Goal: Transaction & Acquisition: Purchase product/service

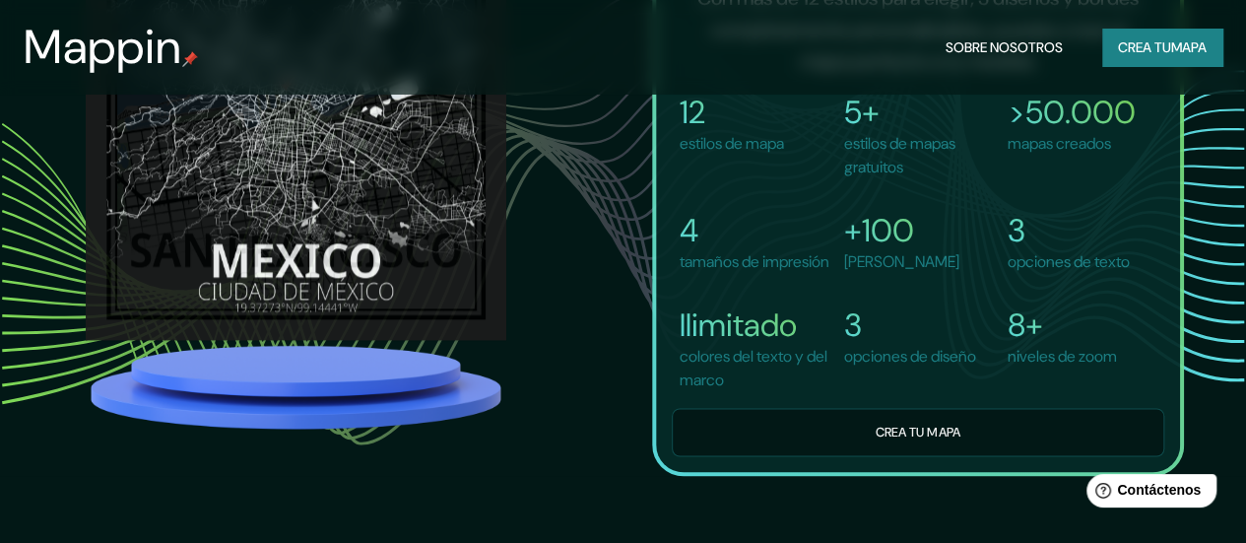
scroll to position [1336, 0]
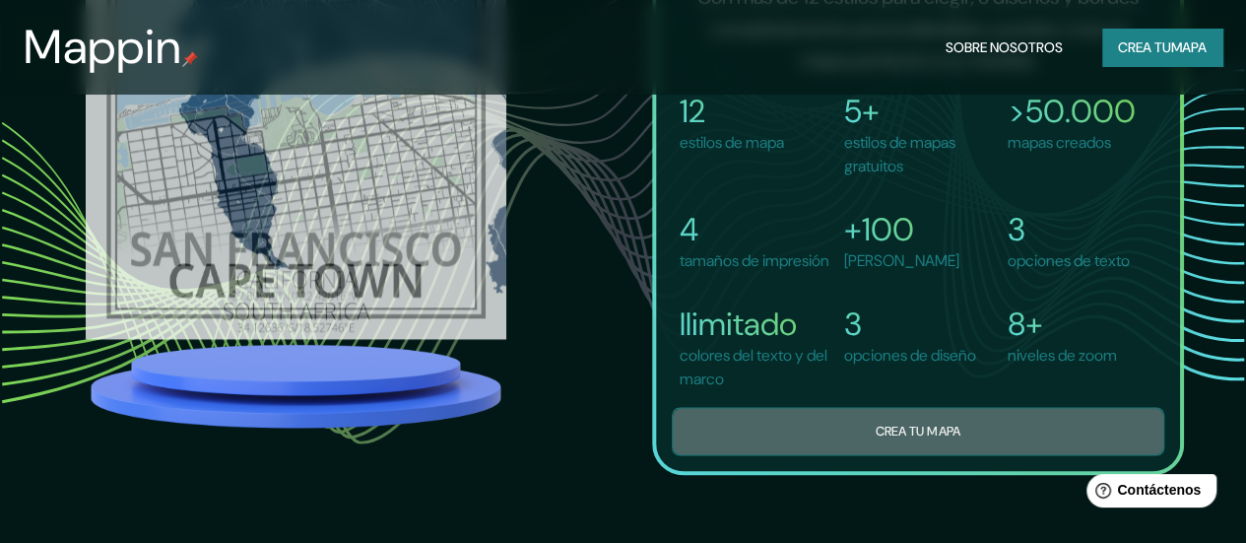
click at [847, 445] on button "Crea tu mapa" at bounding box center [918, 431] width 493 height 48
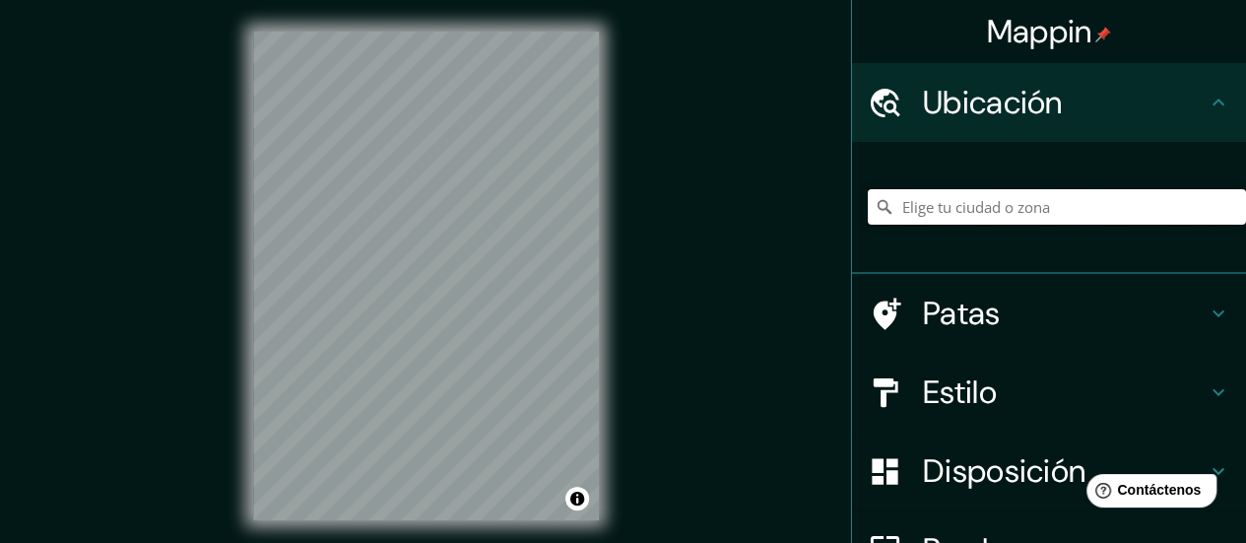
click at [967, 204] on input "Elige tu ciudad o zona" at bounding box center [1057, 206] width 378 height 35
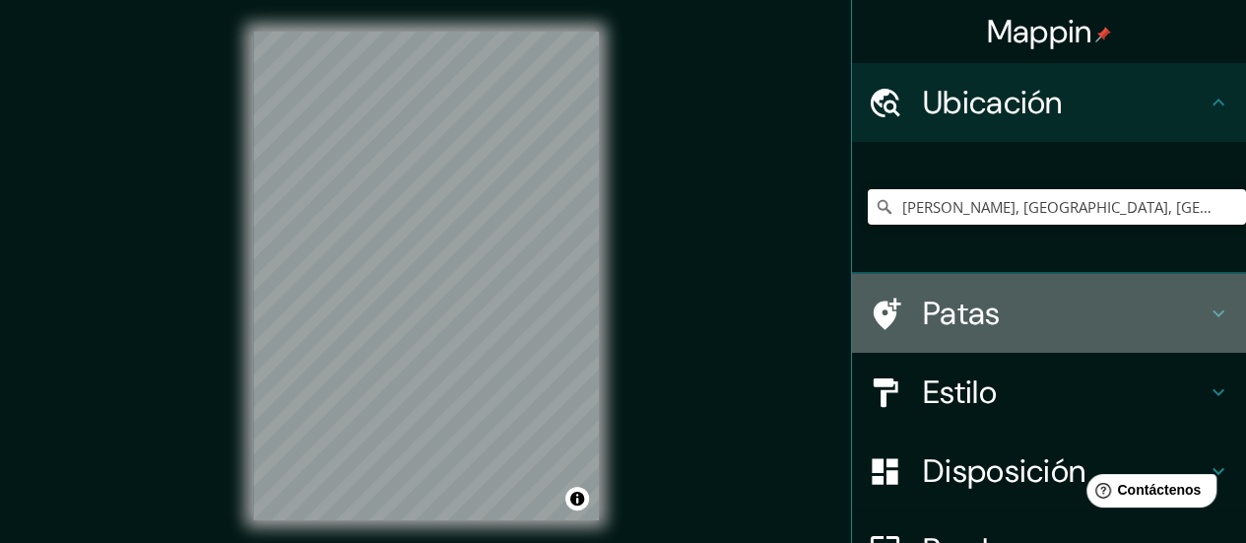
click at [1051, 307] on h4 "Patas" at bounding box center [1065, 313] width 284 height 39
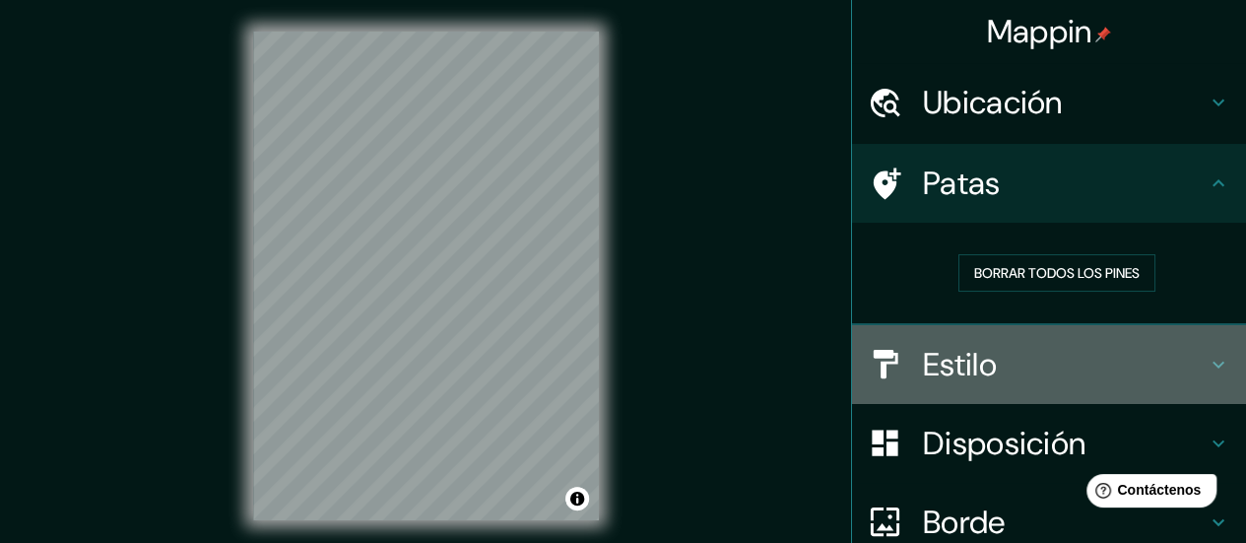
click at [1072, 357] on h4 "Estilo" at bounding box center [1065, 364] width 284 height 39
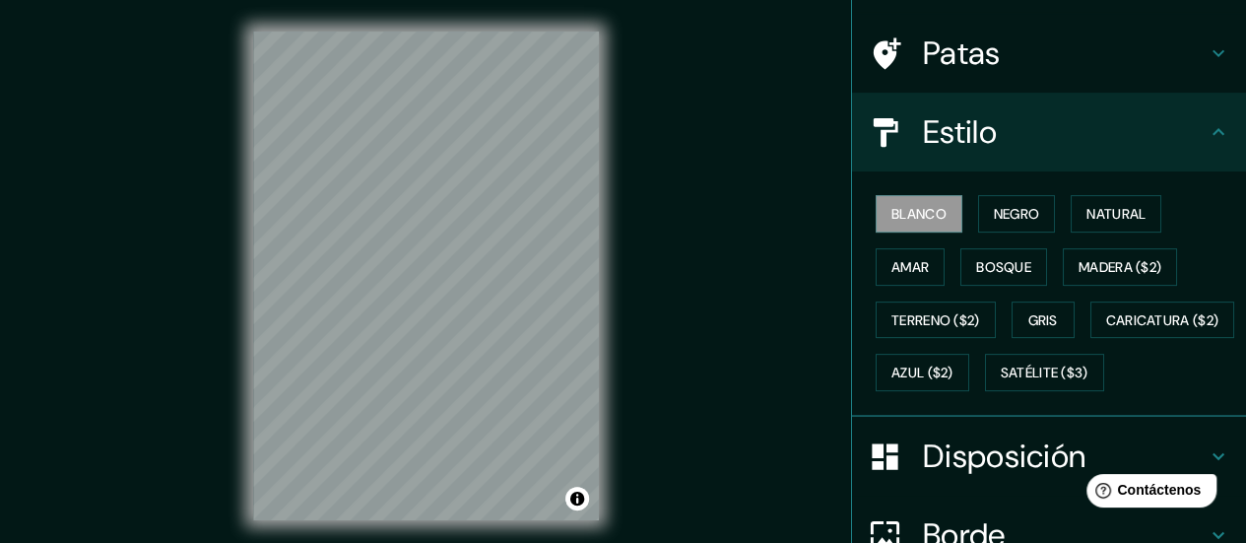
scroll to position [132, 0]
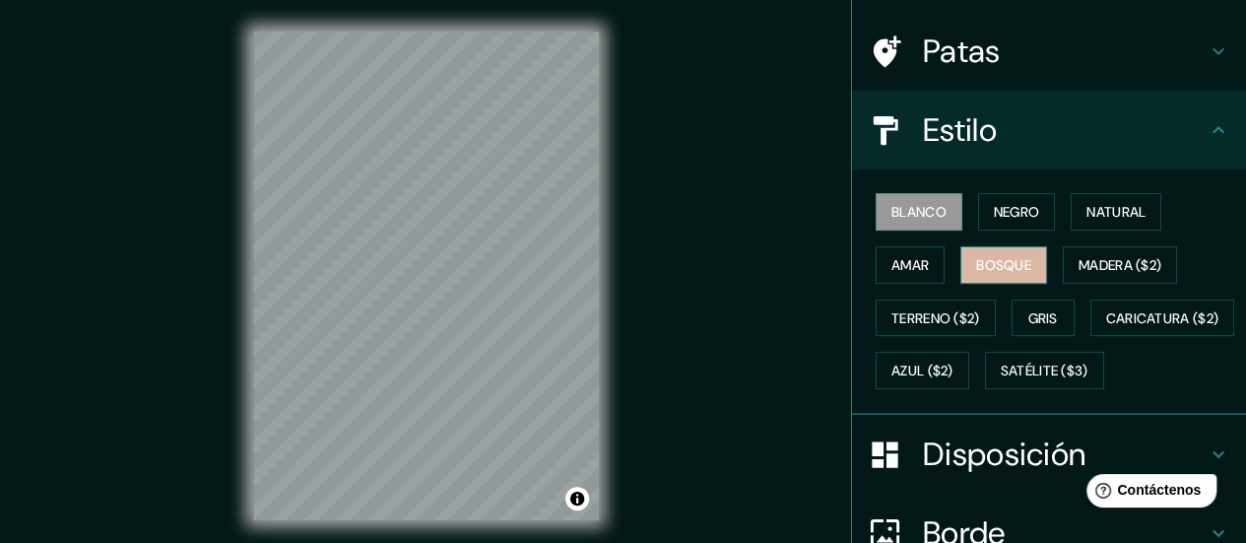
click at [1029, 255] on button "Bosque" at bounding box center [1004, 264] width 87 height 37
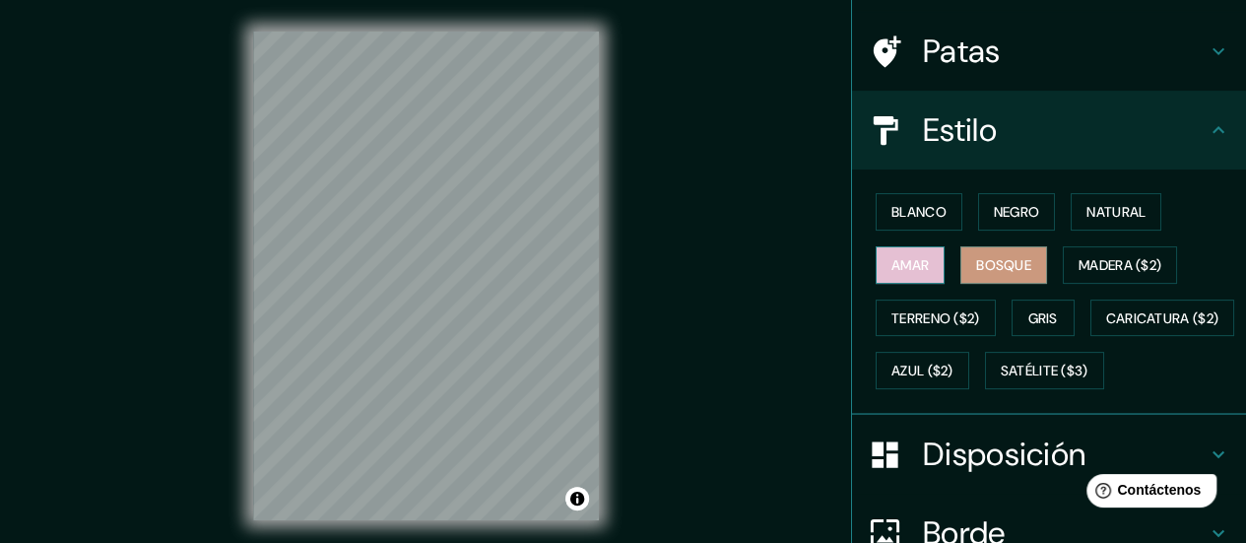
click at [901, 261] on font "Amar" at bounding box center [910, 265] width 37 height 18
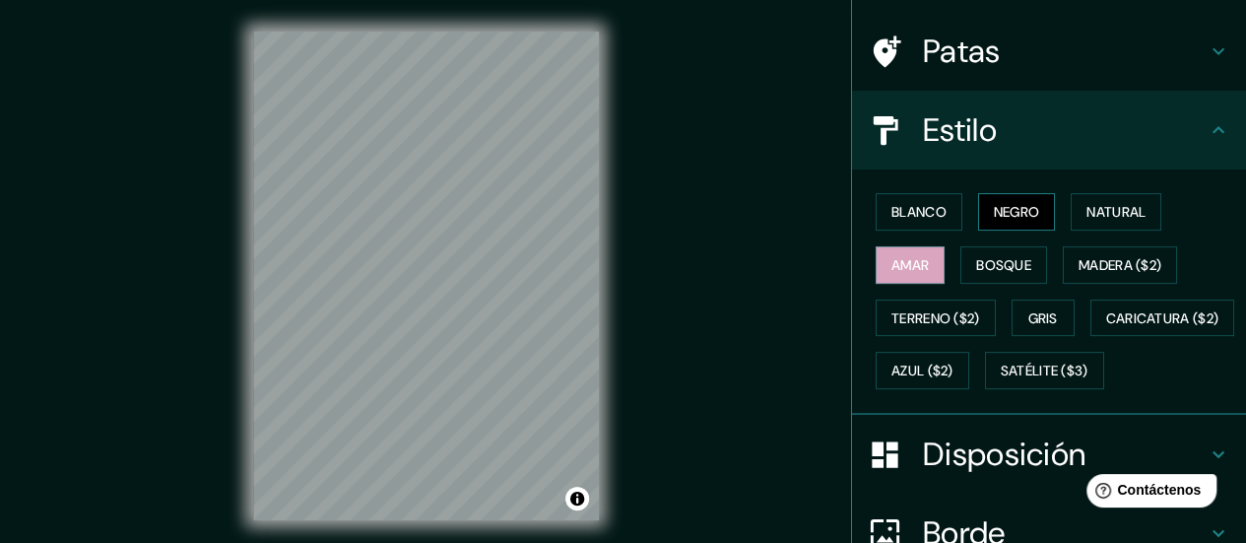
click at [998, 204] on font "Negro" at bounding box center [1017, 212] width 46 height 18
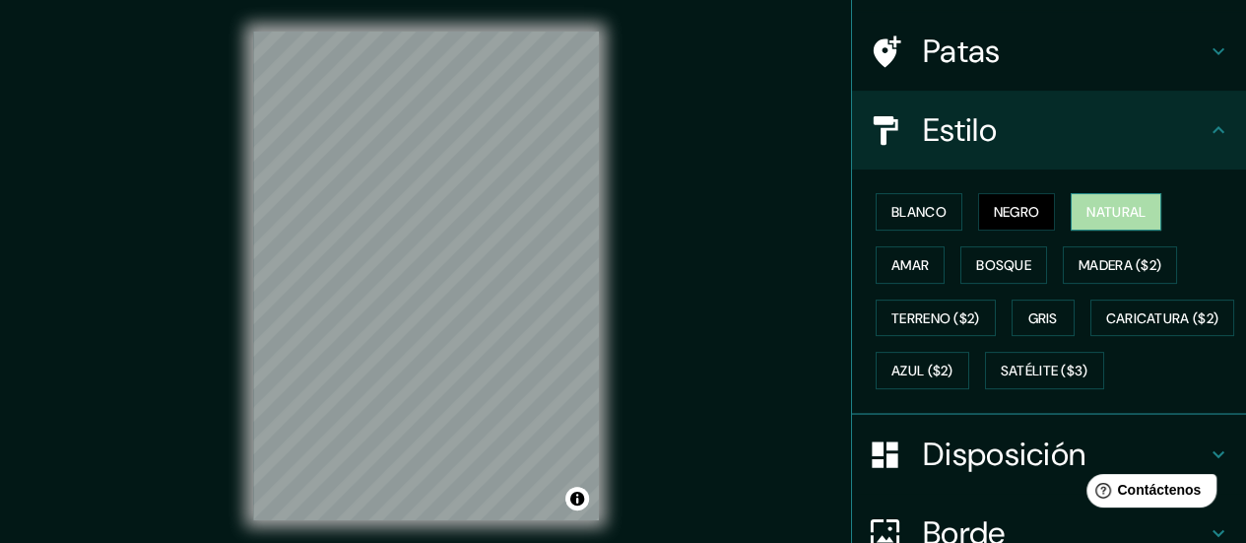
click at [1097, 200] on font "Natural" at bounding box center [1116, 212] width 59 height 26
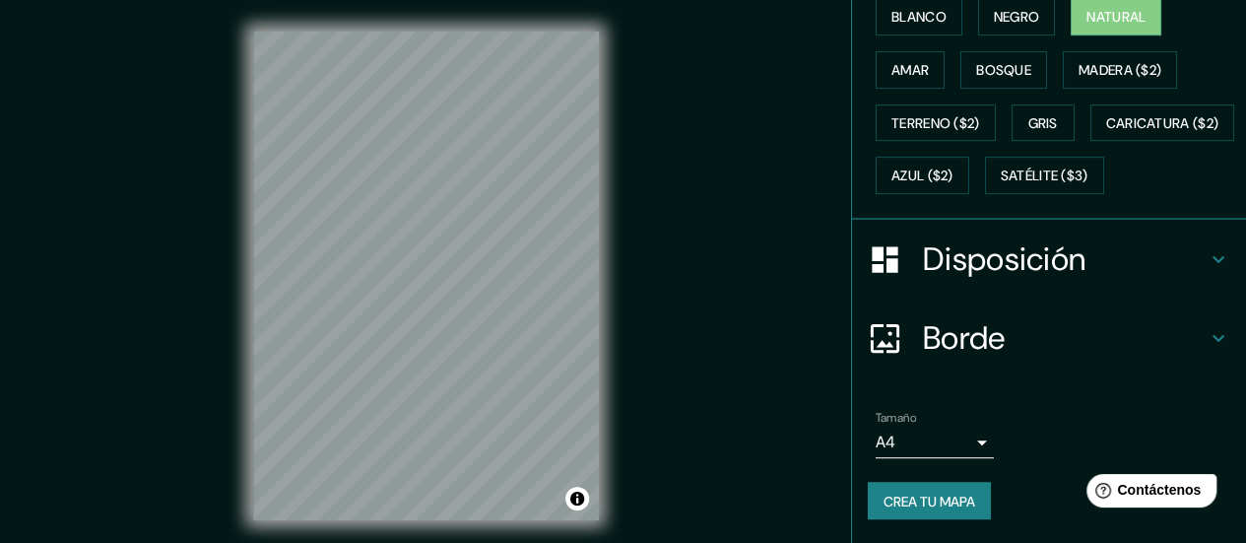
scroll to position [39, 0]
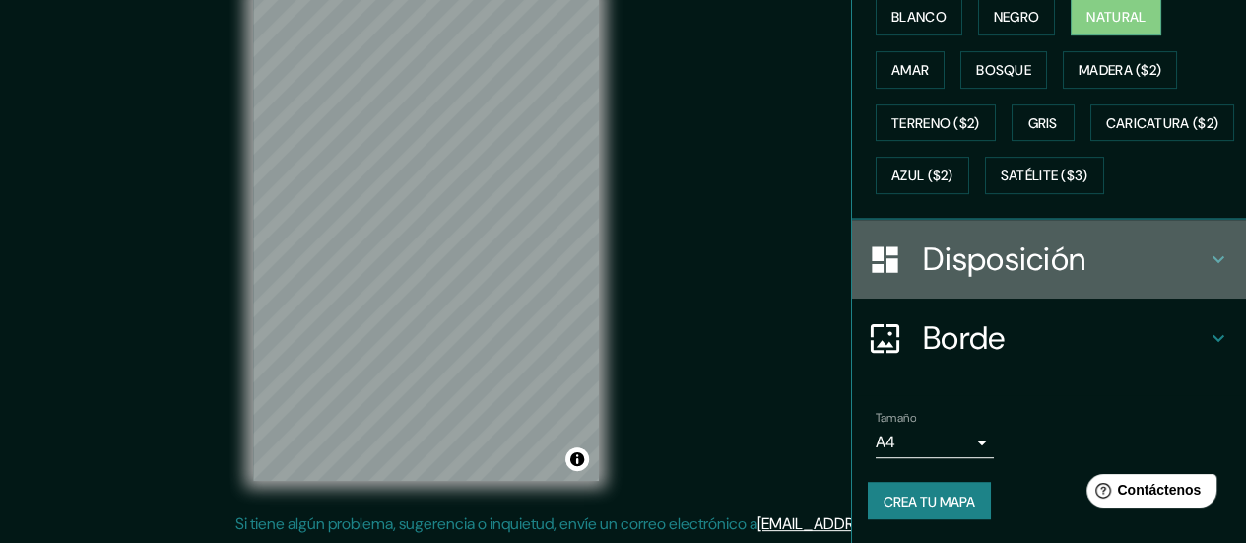
click at [1207, 257] on icon at bounding box center [1219, 259] width 24 height 24
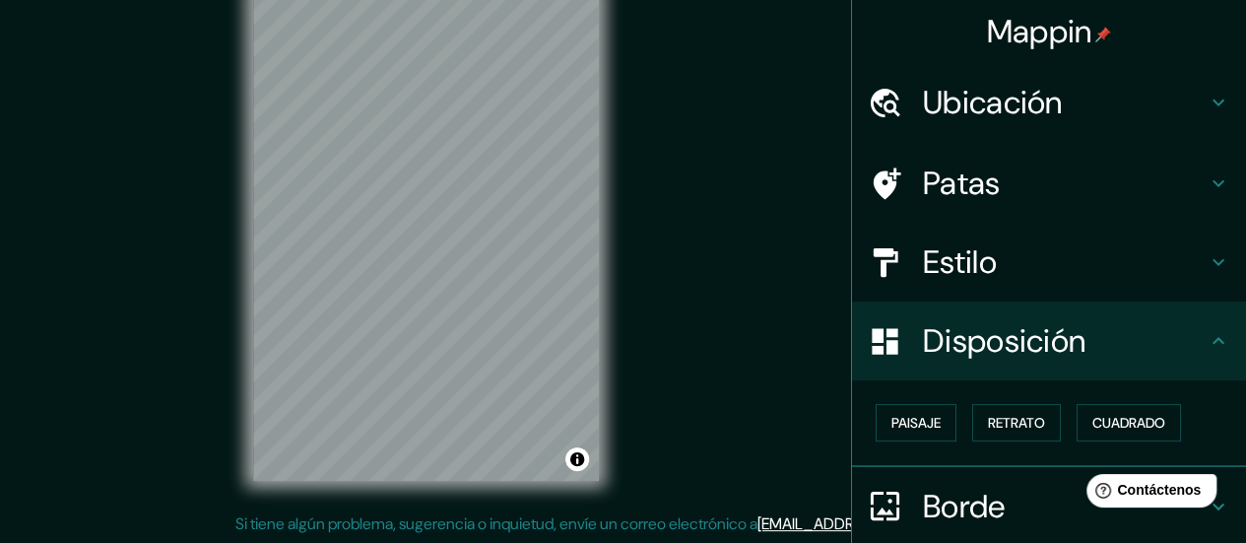
scroll to position [0, 0]
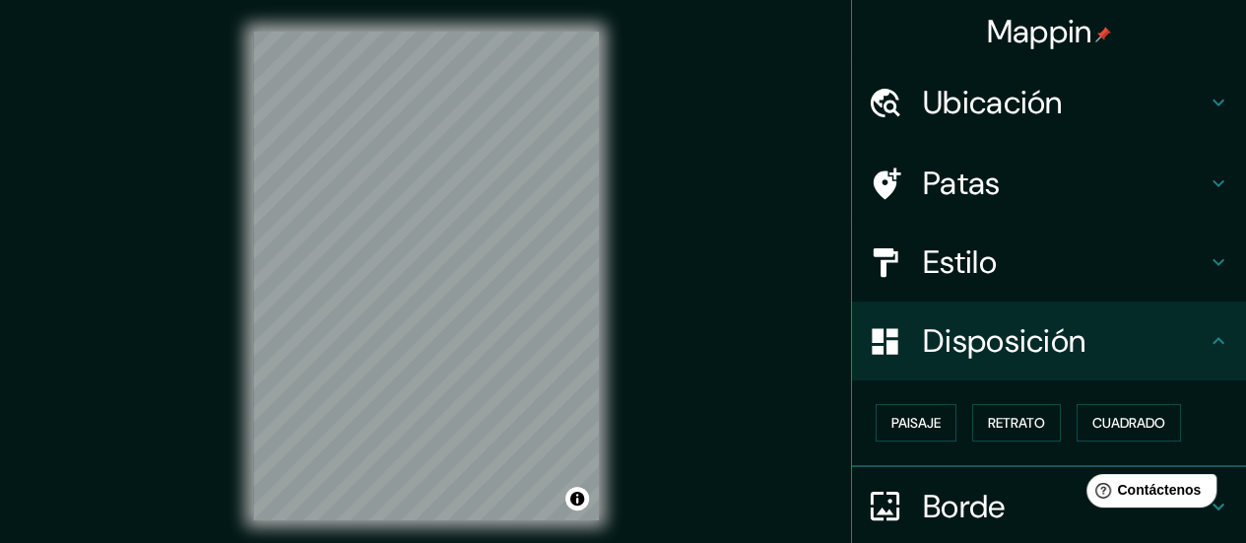
click at [238, 310] on div "© Mapbox © OpenStreetMap Improve this map" at bounding box center [426, 276] width 409 height 552
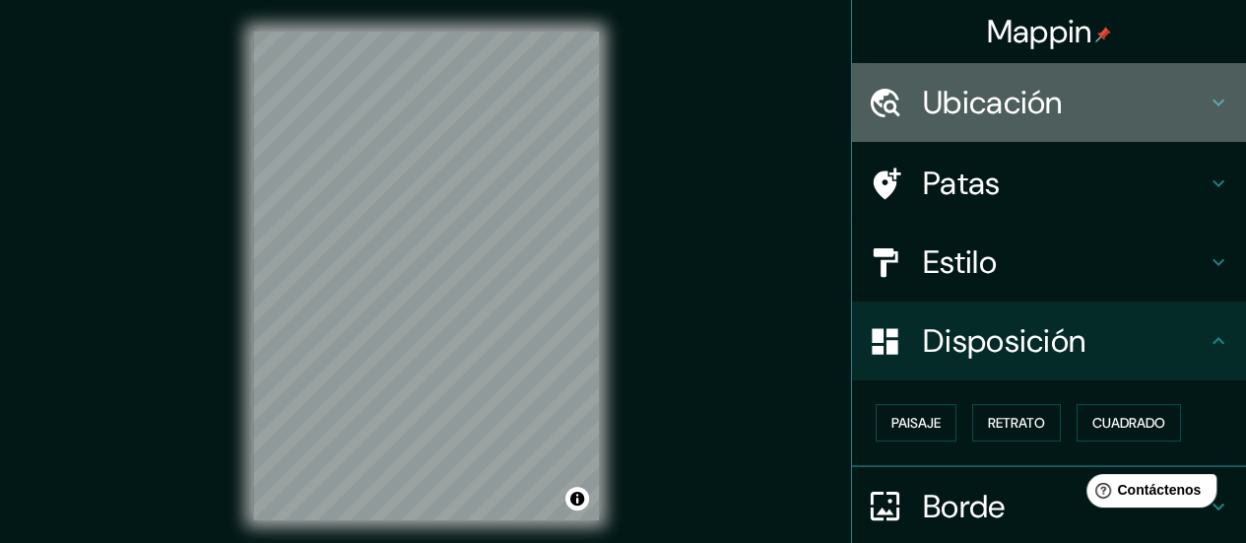
click at [1097, 109] on h4 "Ubicación" at bounding box center [1065, 102] width 284 height 39
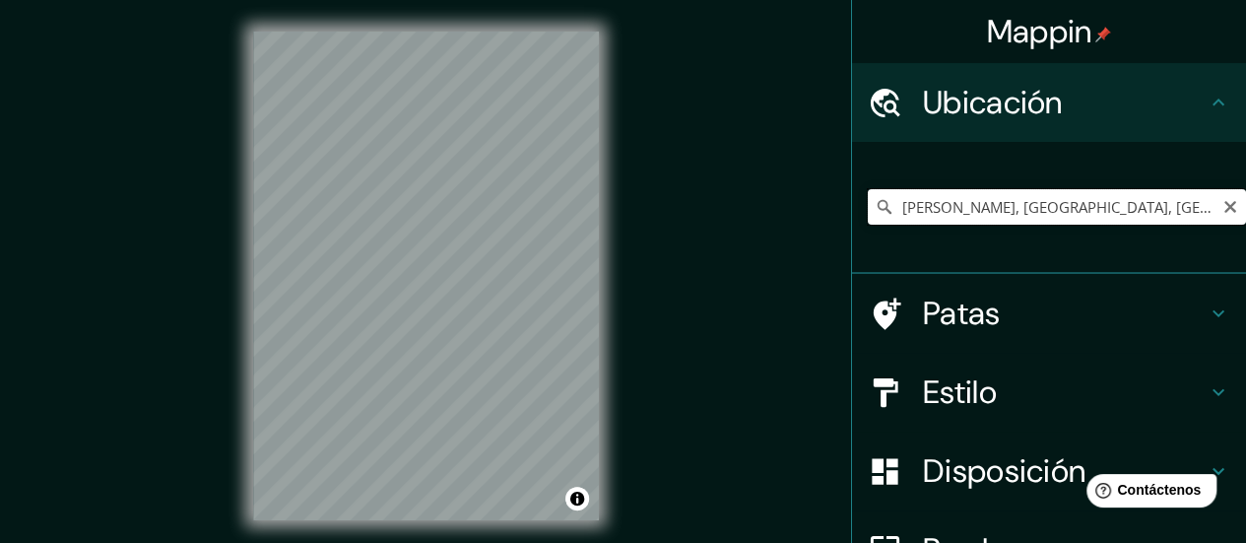
click at [1159, 205] on input "[PERSON_NAME], [GEOGRAPHIC_DATA], [GEOGRAPHIC_DATA]" at bounding box center [1057, 206] width 378 height 35
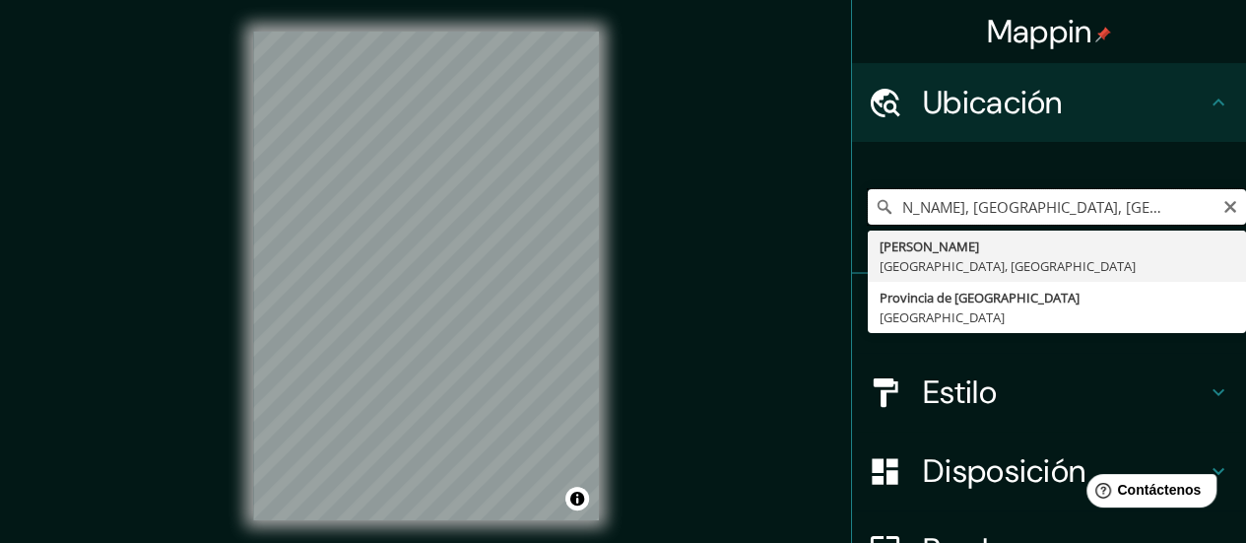
scroll to position [0, 59]
type input "[PERSON_NAME], [GEOGRAPHIC_DATA], [GEOGRAPHIC_DATA]"
